Goal: Find specific page/section: Find specific page/section

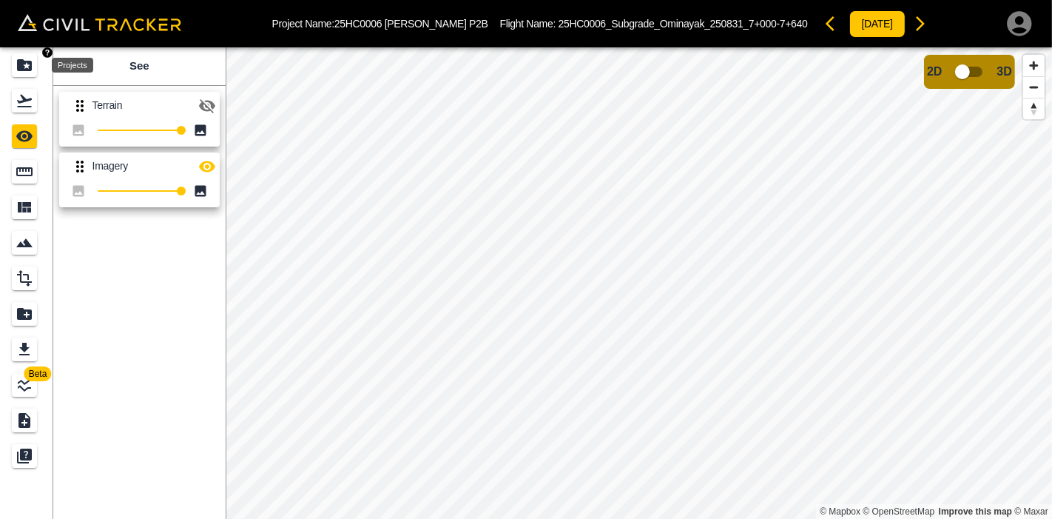
click at [31, 68] on icon "Projects" at bounding box center [24, 65] width 15 height 12
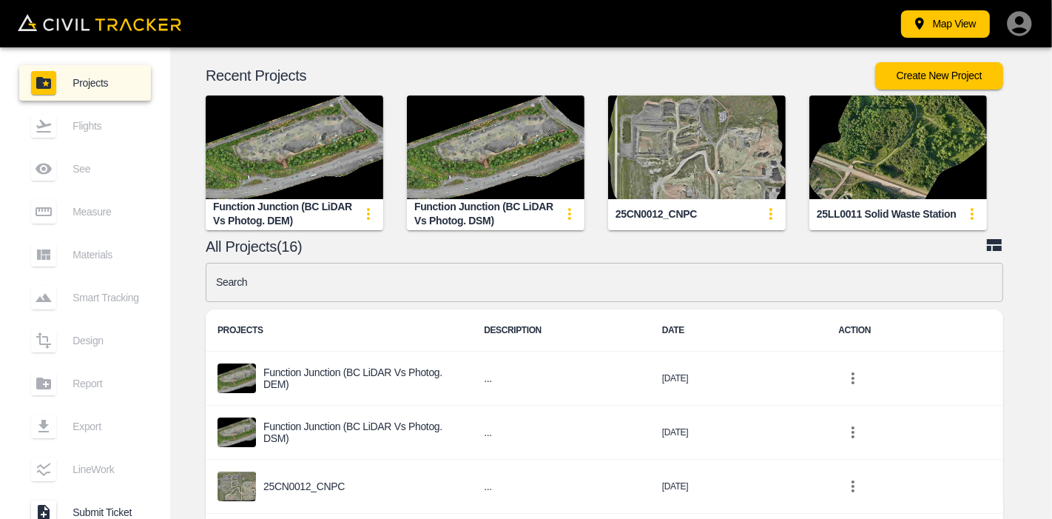
click at [925, 152] on img "button" at bounding box center [898, 147] width 178 height 104
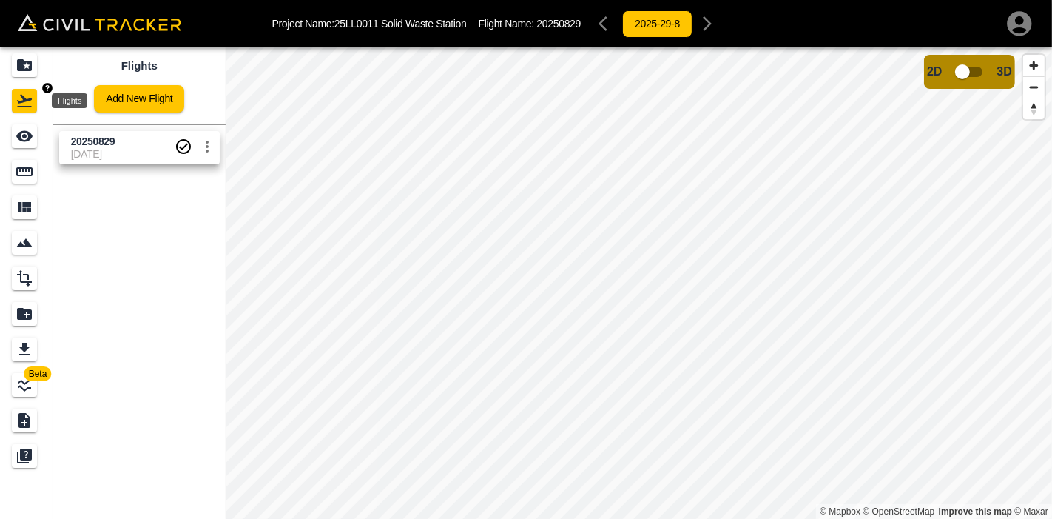
click at [19, 104] on icon "Flights" at bounding box center [25, 101] width 18 height 18
click at [18, 70] on icon "Projects" at bounding box center [24, 65] width 15 height 12
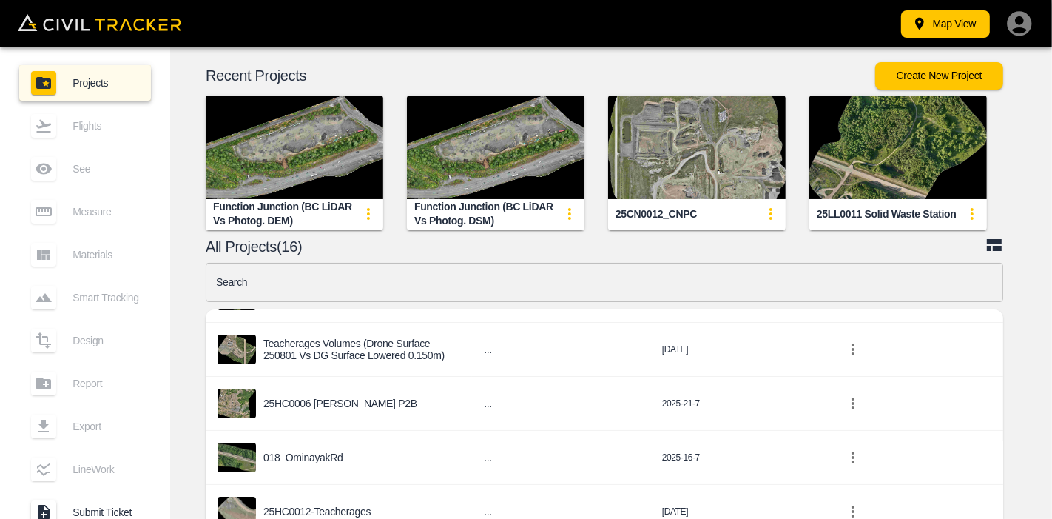
scroll to position [246, 0]
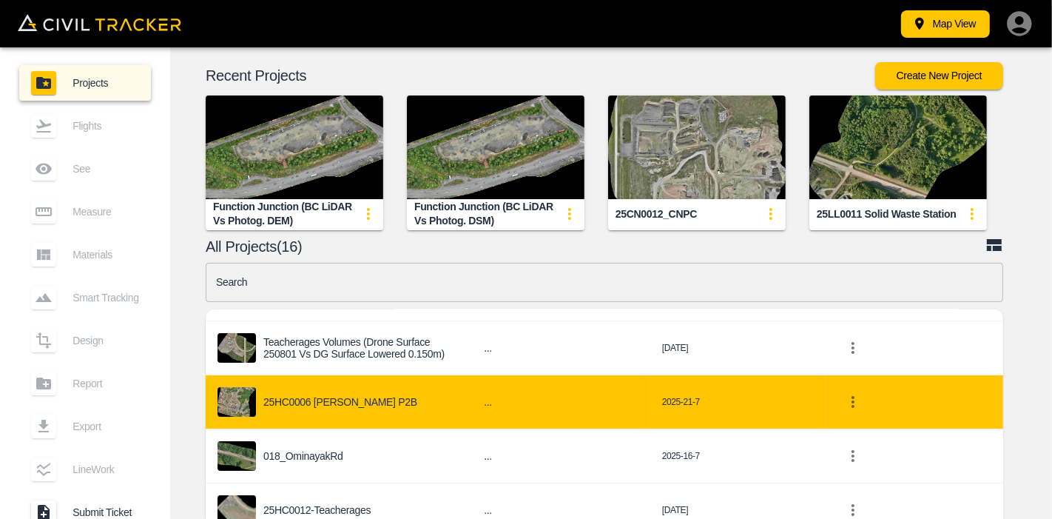
click at [340, 400] on p "25HC0006 [PERSON_NAME] P2B" at bounding box center [340, 402] width 154 height 12
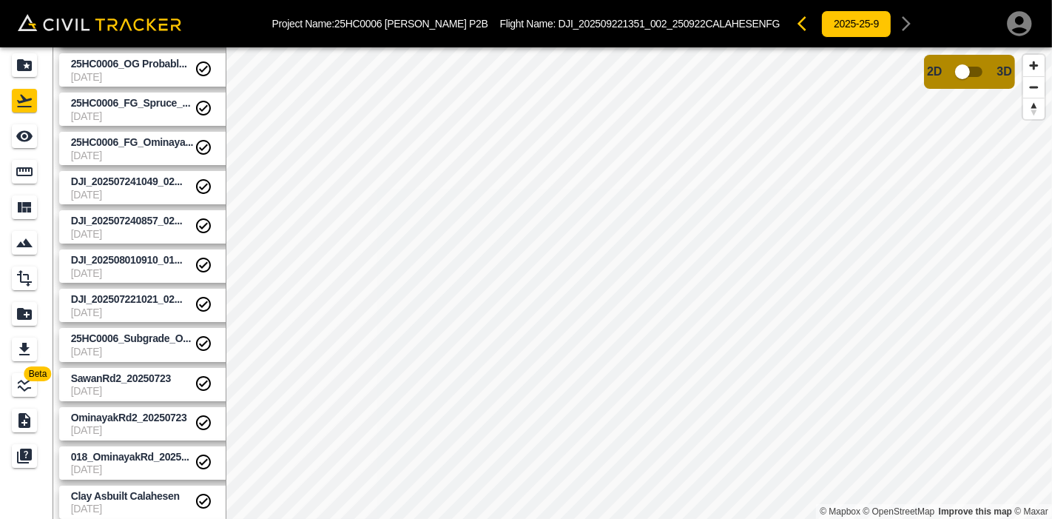
scroll to position [938, 0]
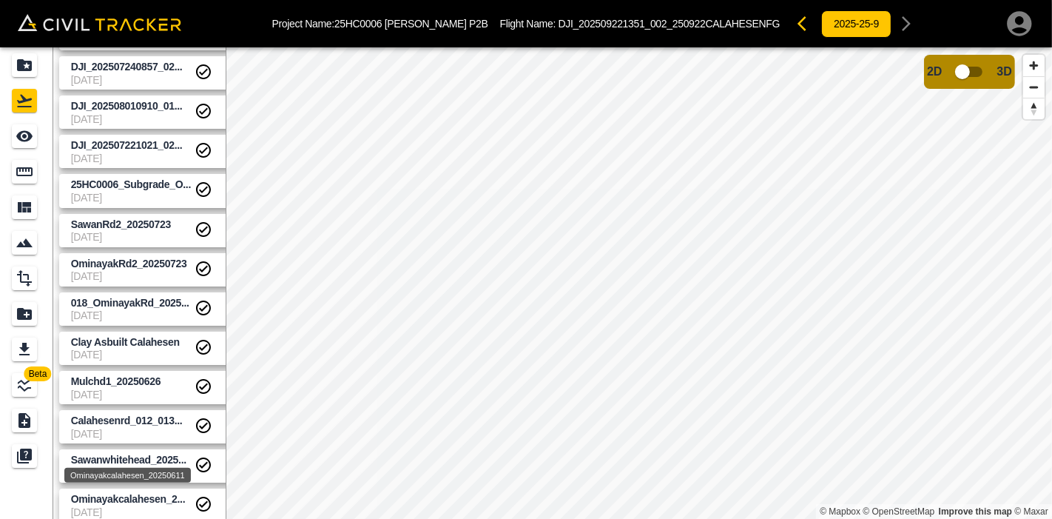
click at [135, 499] on span "Ominayakcalahesen_2..." at bounding box center [128, 499] width 115 height 12
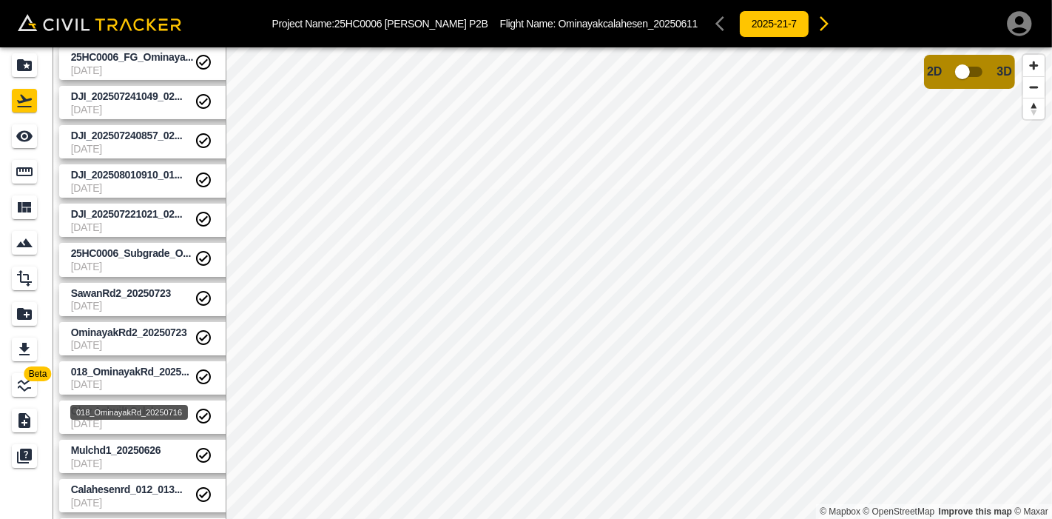
scroll to position [609, 0]
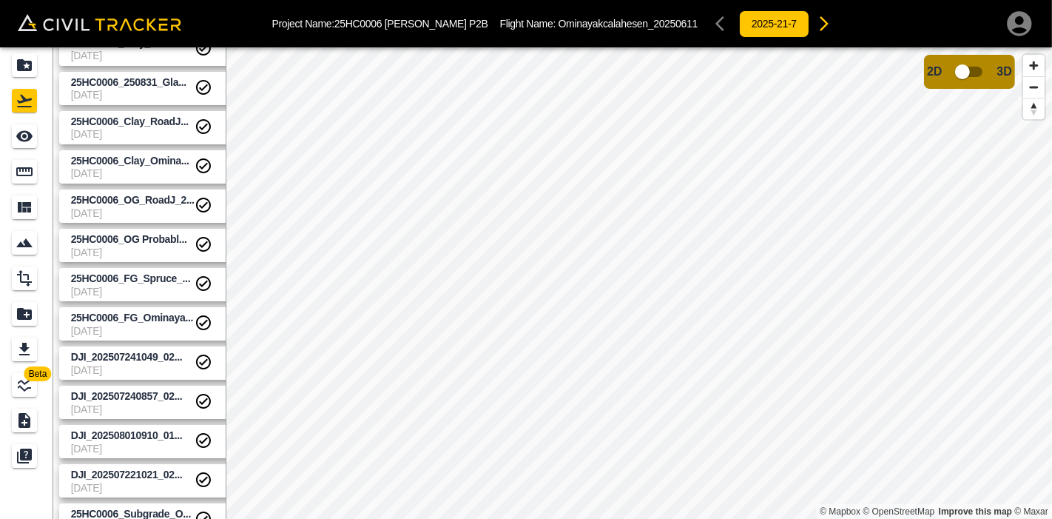
click at [871, 518] on html "Project Name: 25HC0006 [PERSON_NAME] P2B Flight Name: Ominayakcalahesen_2025061…" at bounding box center [526, 259] width 1052 height 519
